Goal: Browse casually: Explore the website without a specific task or goal

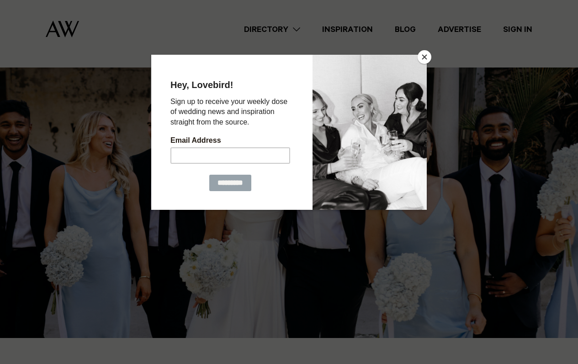
scroll to position [266, 0]
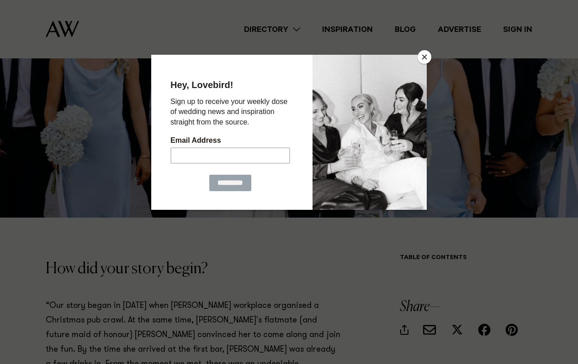
click at [423, 56] on button "Close" at bounding box center [424, 57] width 14 height 14
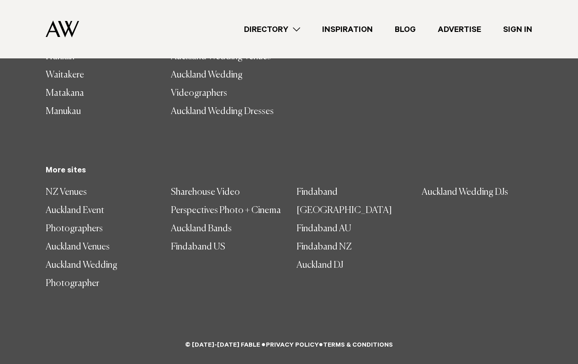
scroll to position [9557, 0]
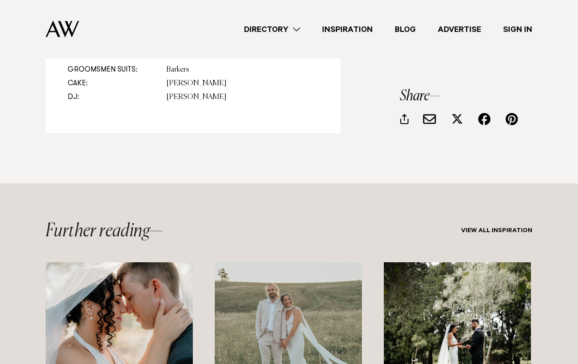
scroll to position [1281, 0]
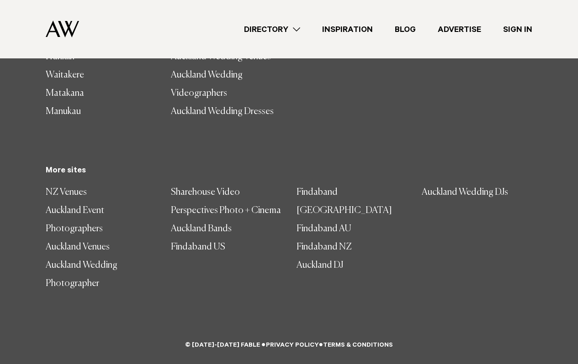
scroll to position [10816, 0]
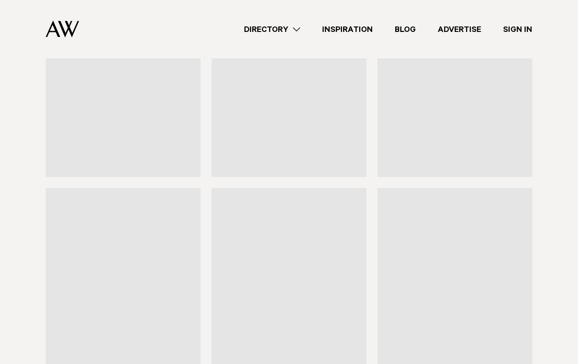
scroll to position [5248, 0]
